Goal: Task Accomplishment & Management: Manage account settings

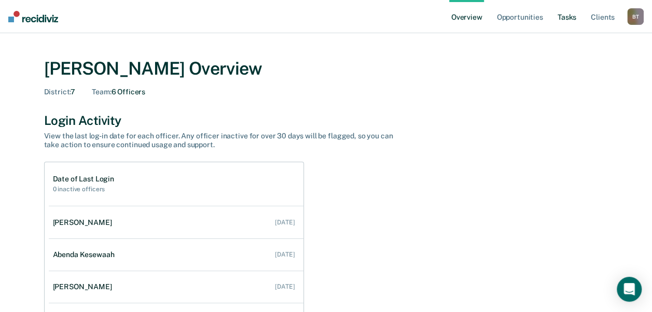
click at [569, 16] on link "Tasks" at bounding box center [567, 16] width 23 height 33
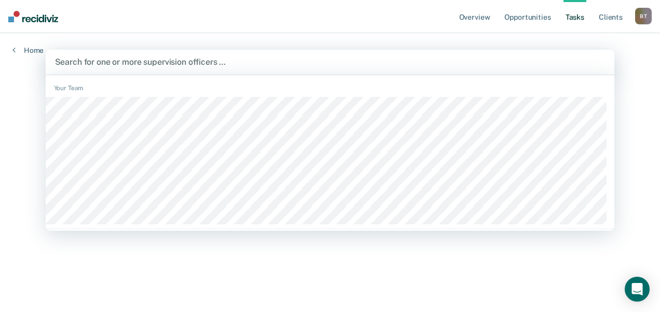
click at [385, 59] on div at bounding box center [330, 62] width 551 height 12
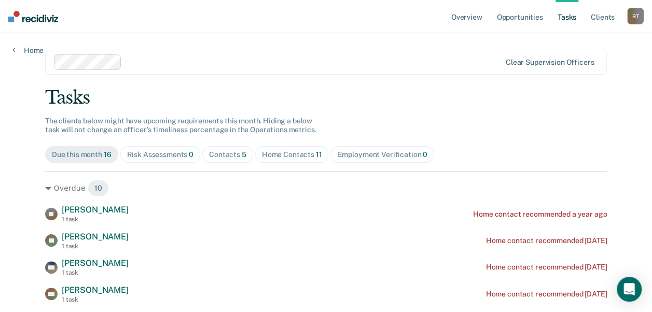
click at [306, 155] on div "Home Contacts 11" at bounding box center [292, 154] width 60 height 9
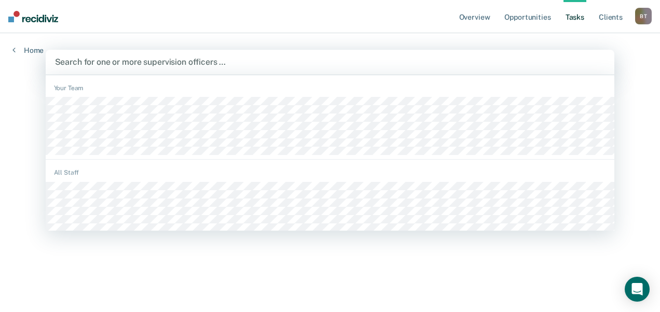
click at [108, 61] on div at bounding box center [330, 62] width 551 height 12
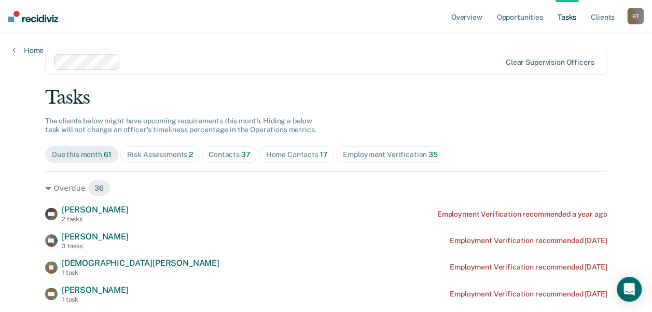
click at [176, 158] on div "Risk Assessments 2" at bounding box center [160, 154] width 66 height 9
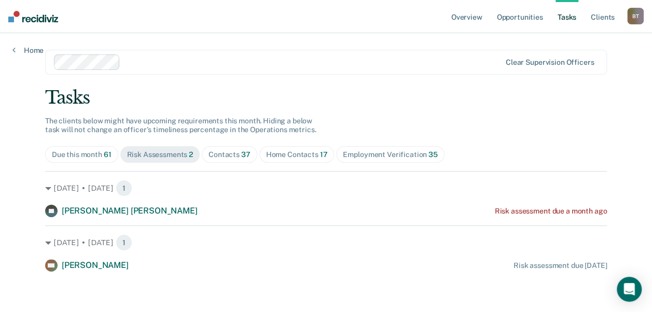
click at [216, 155] on div "Contacts 37" at bounding box center [230, 154] width 42 height 9
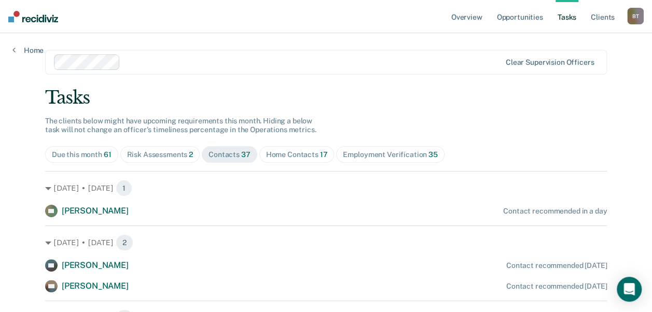
click at [273, 154] on div "Home Contacts 17" at bounding box center [297, 154] width 62 height 9
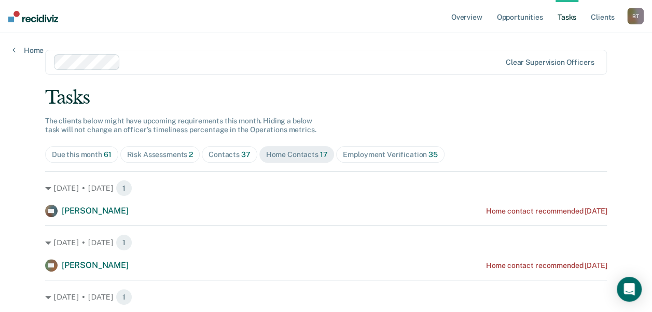
click at [358, 156] on div "Employment Verification 35" at bounding box center [390, 154] width 94 height 9
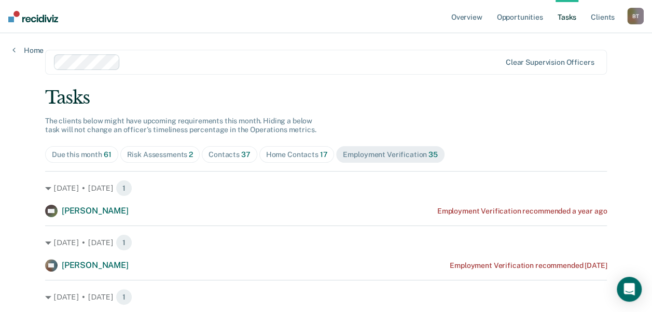
click at [229, 152] on div "Contacts 37" at bounding box center [230, 154] width 42 height 9
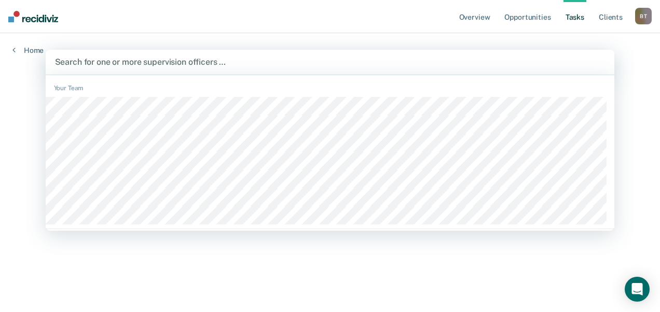
click at [105, 60] on div at bounding box center [330, 62] width 551 height 12
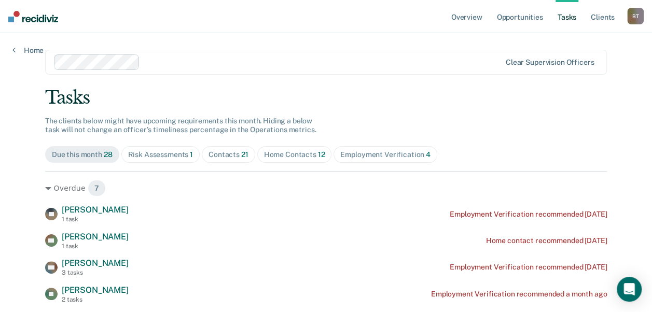
click at [232, 157] on div "Contacts 21" at bounding box center [229, 154] width 40 height 9
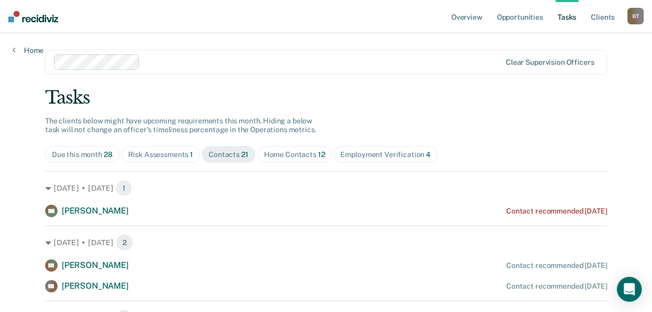
click at [273, 150] on div "Home Contacts 12" at bounding box center [294, 154] width 61 height 9
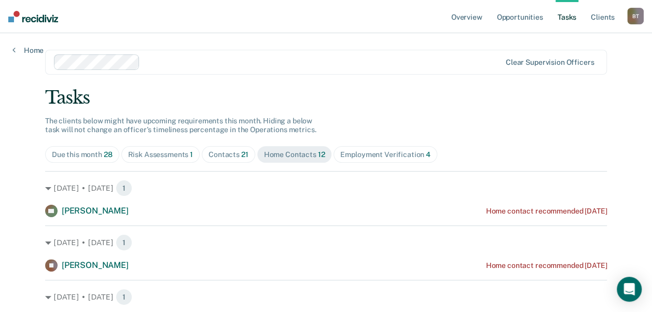
click at [158, 155] on div "Risk Assessments 1" at bounding box center [160, 154] width 65 height 9
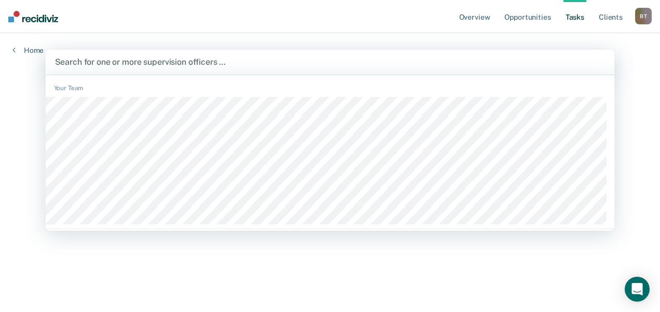
click at [129, 63] on div at bounding box center [330, 62] width 551 height 12
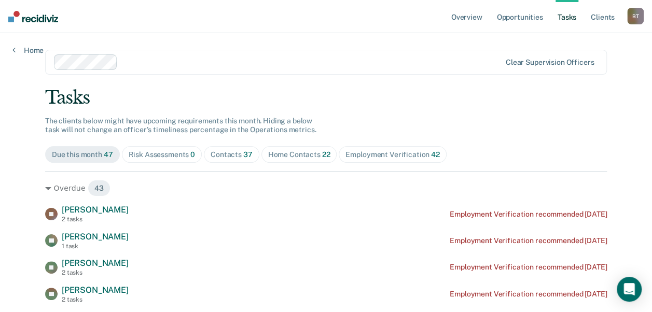
click at [223, 157] on div "Contacts 37" at bounding box center [232, 154] width 42 height 9
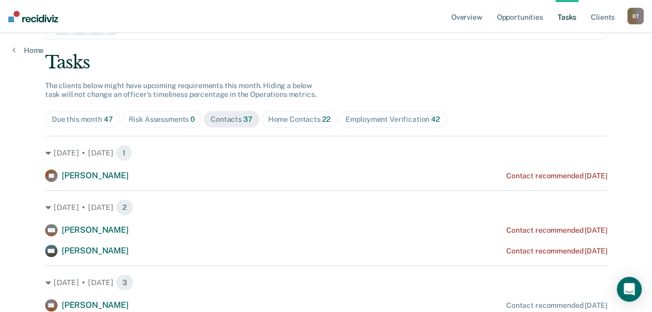
scroll to position [21, 0]
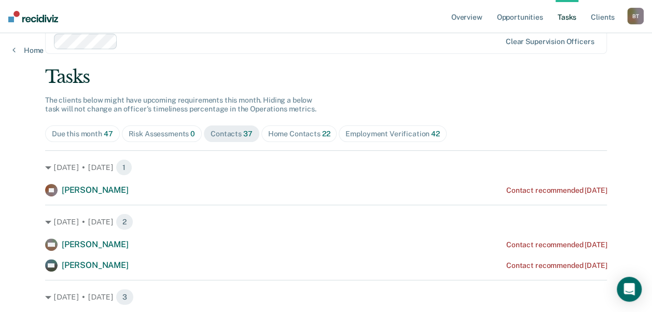
click at [310, 128] on span "Home Contacts 22" at bounding box center [300, 134] width 76 height 17
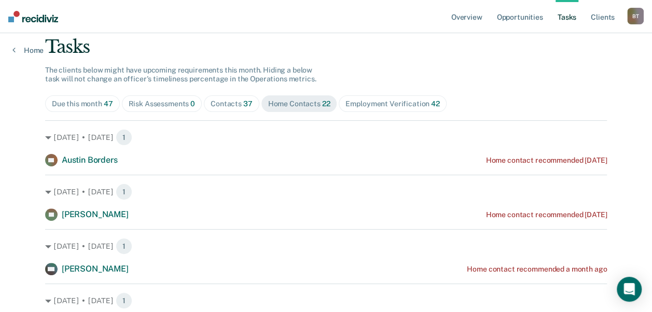
scroll to position [48, 0]
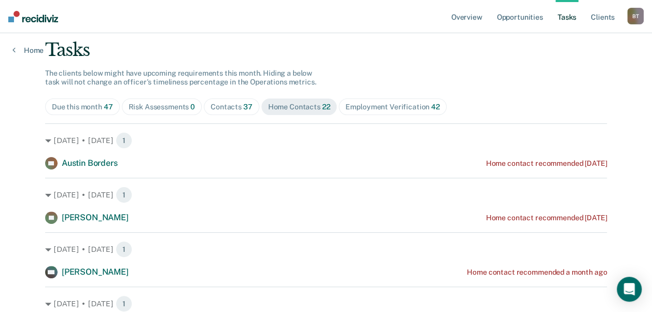
click at [370, 111] on div "Employment Verification 42" at bounding box center [393, 107] width 94 height 9
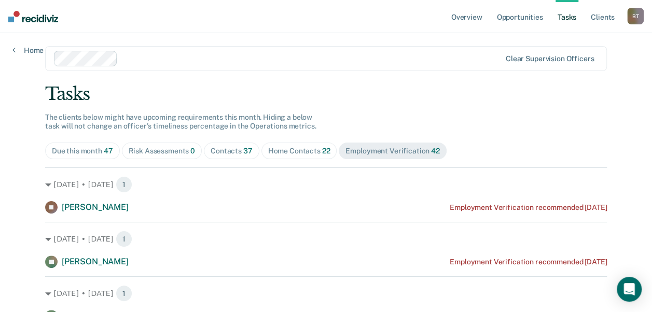
scroll to position [0, 0]
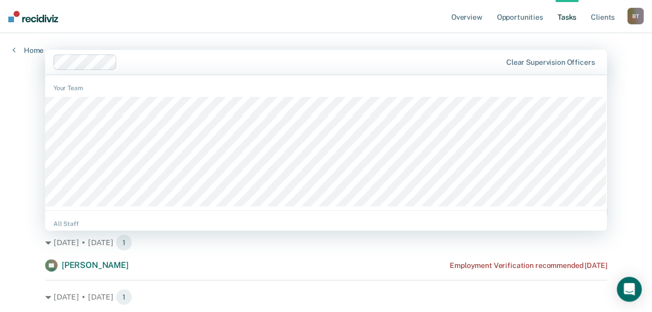
click at [134, 70] on div "Clear supervision officers" at bounding box center [326, 62] width 562 height 25
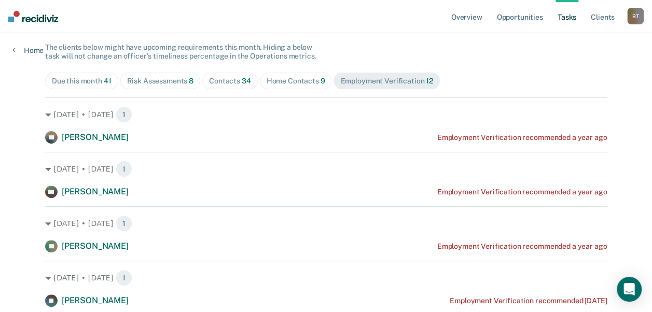
scroll to position [83, 0]
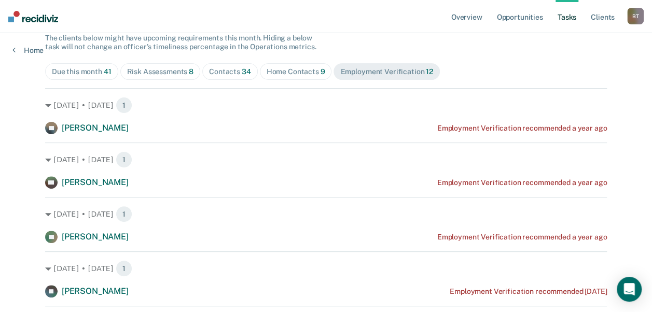
click at [161, 73] on div "Risk Assessments 8" at bounding box center [160, 71] width 67 height 9
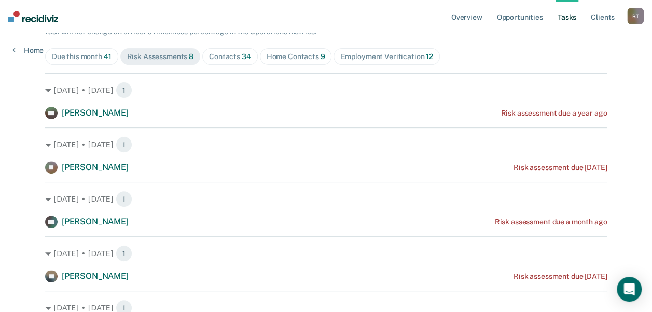
scroll to position [88, 0]
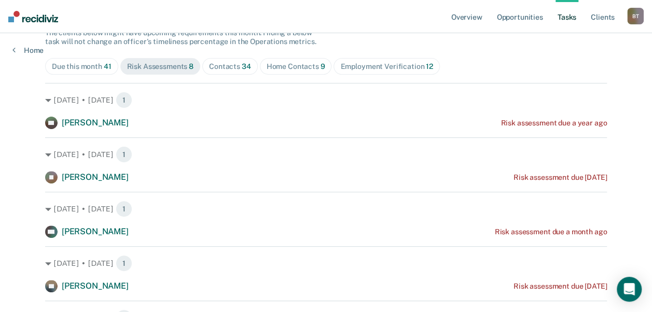
click at [217, 61] on span "Contacts 34" at bounding box center [230, 66] width 56 height 17
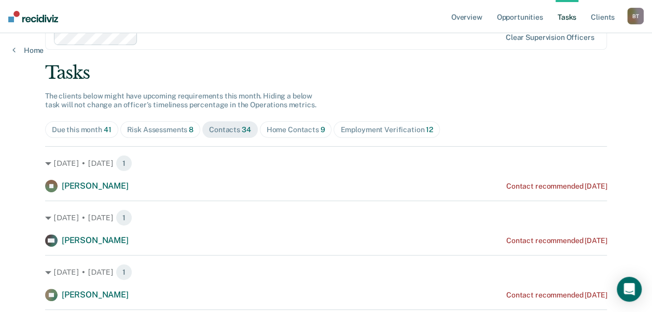
scroll to position [0, 0]
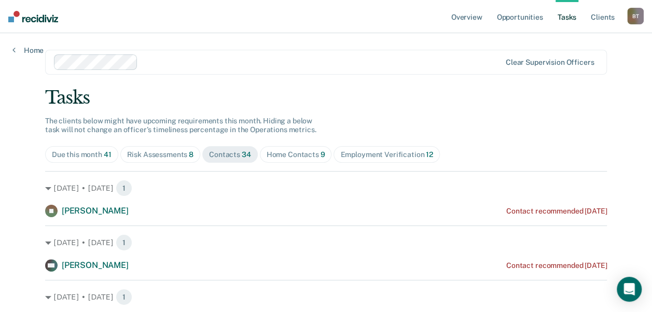
click at [290, 156] on div "Home Contacts 9" at bounding box center [296, 154] width 59 height 9
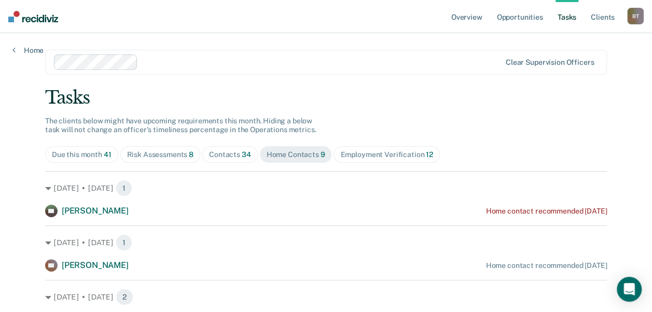
click at [174, 153] on div "Risk Assessments 8" at bounding box center [160, 154] width 67 height 9
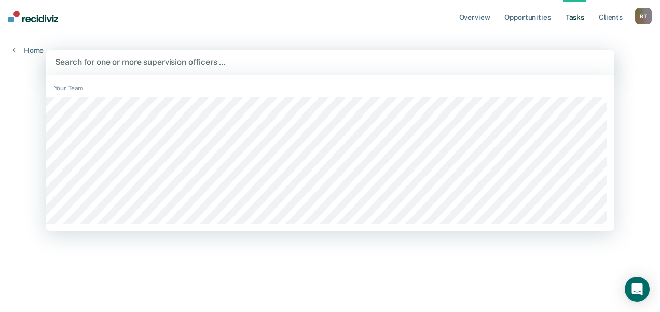
click at [122, 63] on div at bounding box center [330, 62] width 551 height 12
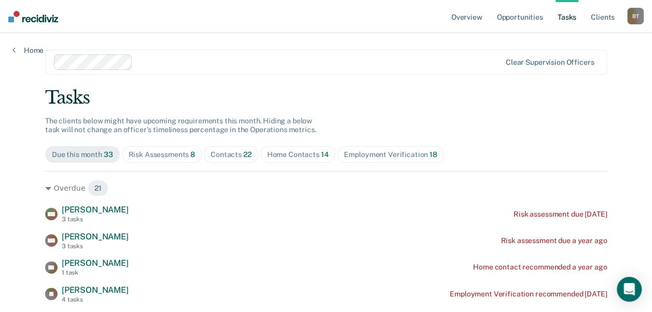
click at [169, 157] on div "Risk Assessments 8" at bounding box center [162, 154] width 67 height 9
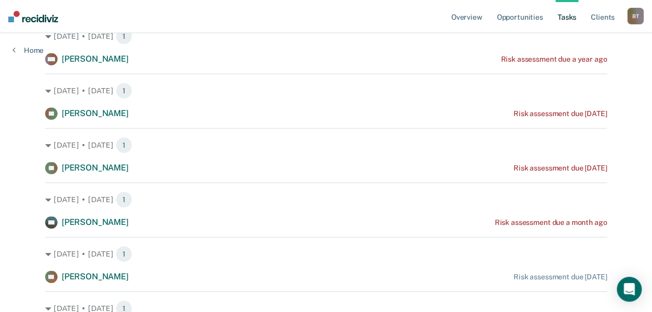
scroll to position [208, 0]
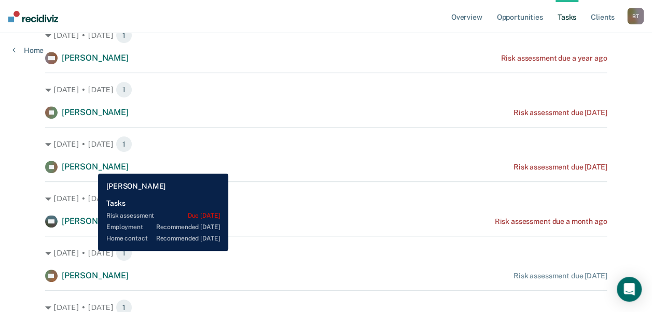
click at [90, 166] on span "[PERSON_NAME]" at bounding box center [95, 167] width 67 height 10
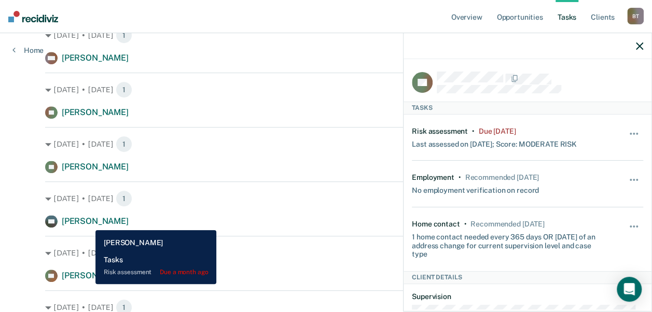
click at [88, 223] on span "[PERSON_NAME]" at bounding box center [95, 221] width 67 height 10
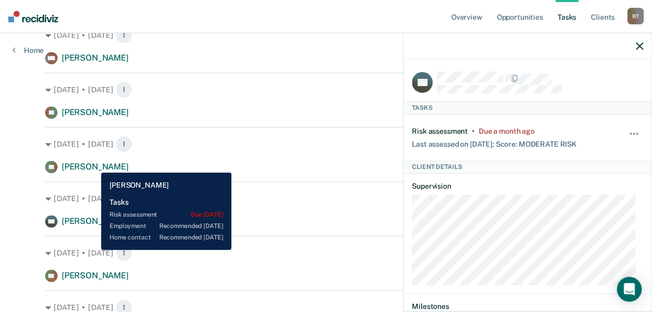
click at [93, 165] on span "[PERSON_NAME]" at bounding box center [95, 167] width 67 height 10
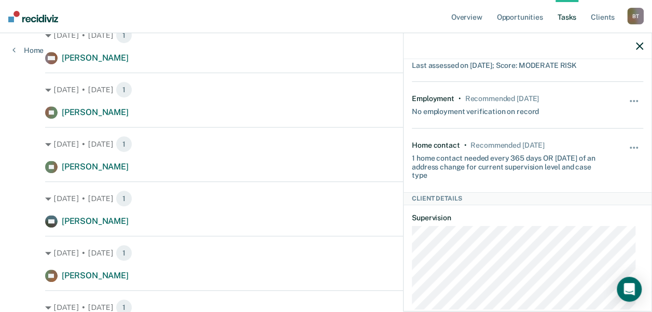
scroll to position [104, 0]
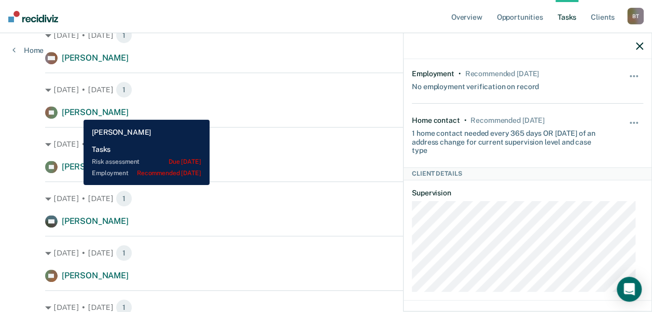
click at [76, 112] on span "[PERSON_NAME]" at bounding box center [95, 112] width 67 height 10
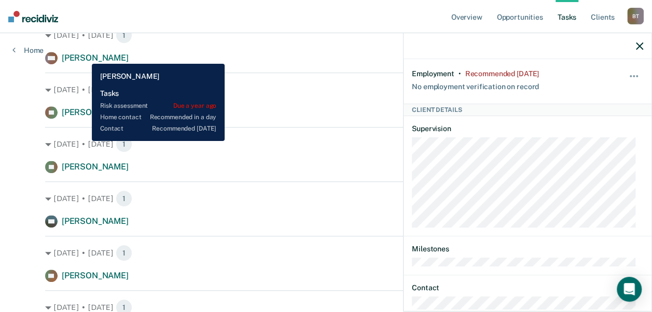
click at [84, 56] on span "[PERSON_NAME]" at bounding box center [95, 58] width 67 height 10
